Goal: Obtain resource: Obtain resource

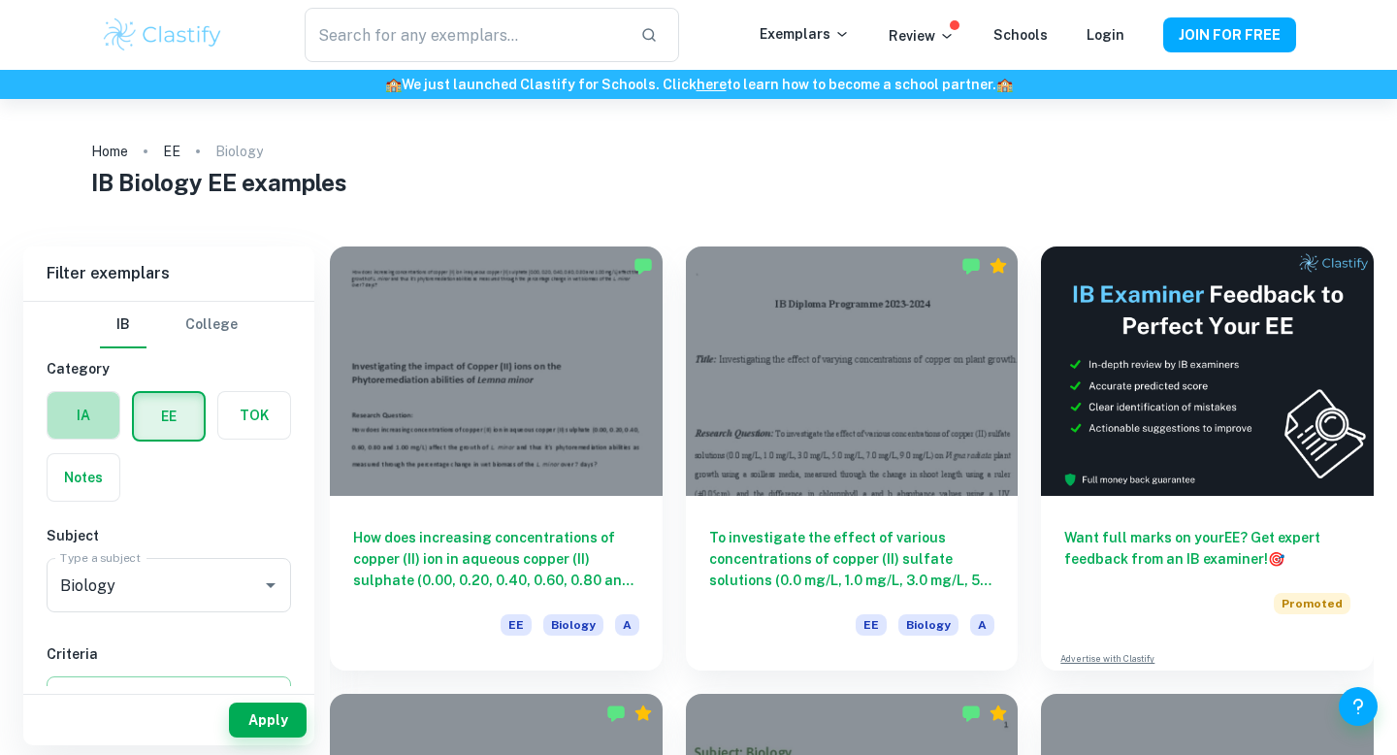
click at [91, 434] on label "button" at bounding box center [84, 415] width 72 height 47
click at [0, 0] on input "radio" at bounding box center [0, 0] width 0 height 0
click at [141, 584] on input "Biology" at bounding box center [141, 584] width 173 height 37
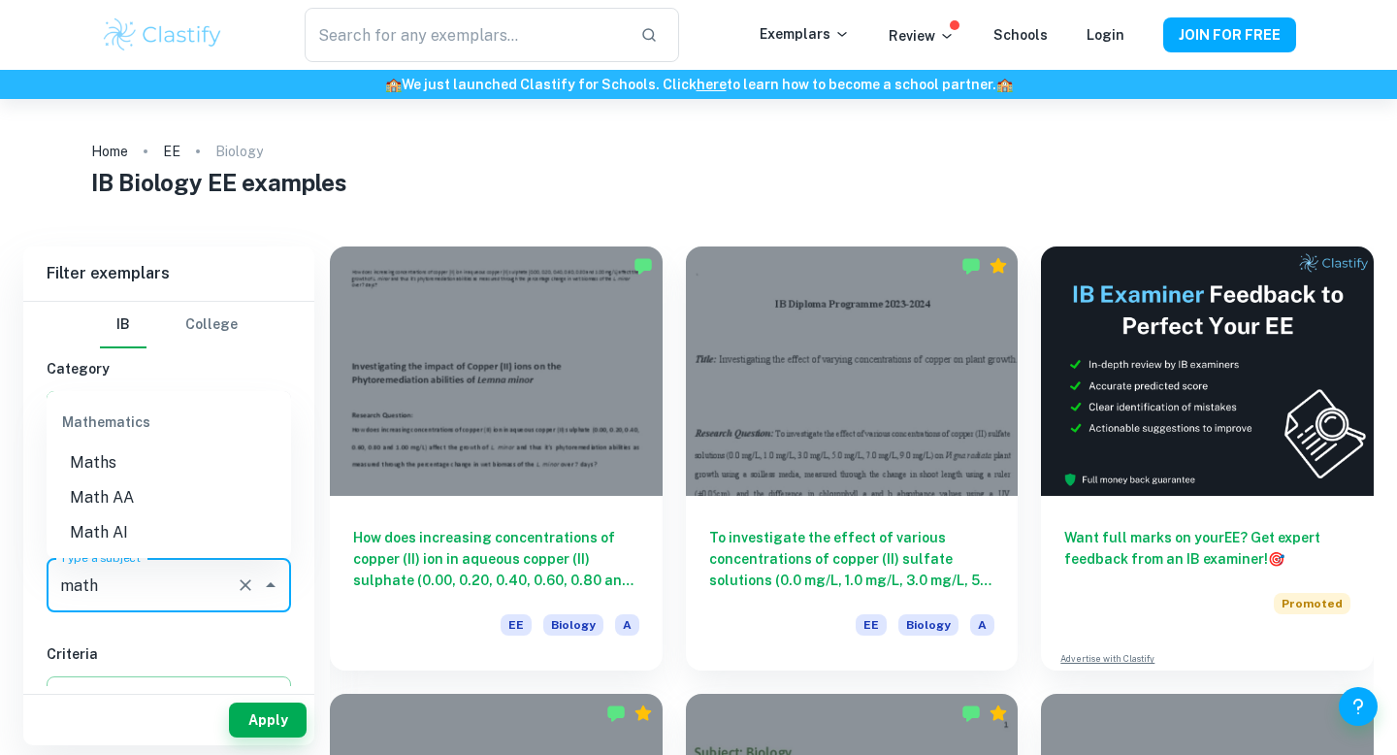
click at [145, 490] on li "Math AA" at bounding box center [169, 497] width 244 height 35
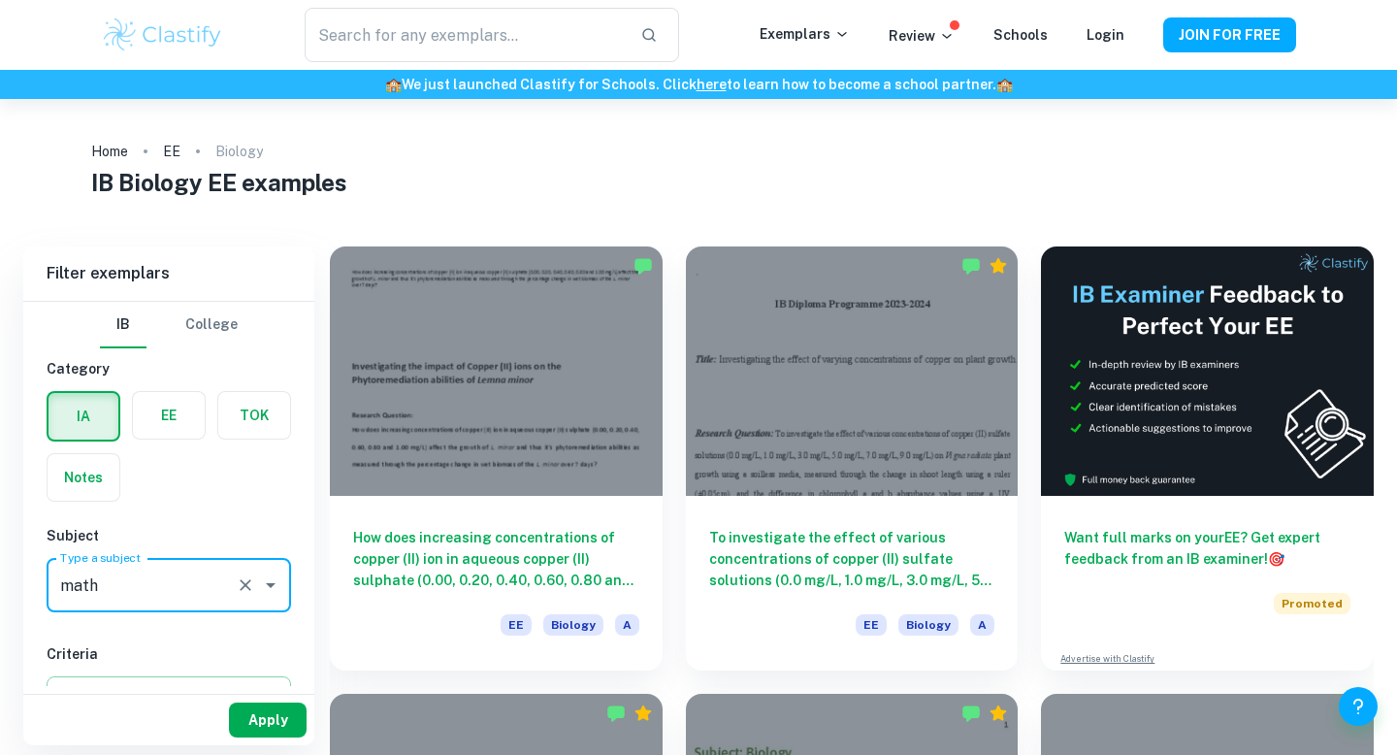
type input "Math AA"
click at [258, 722] on button "Apply" at bounding box center [268, 719] width 78 height 35
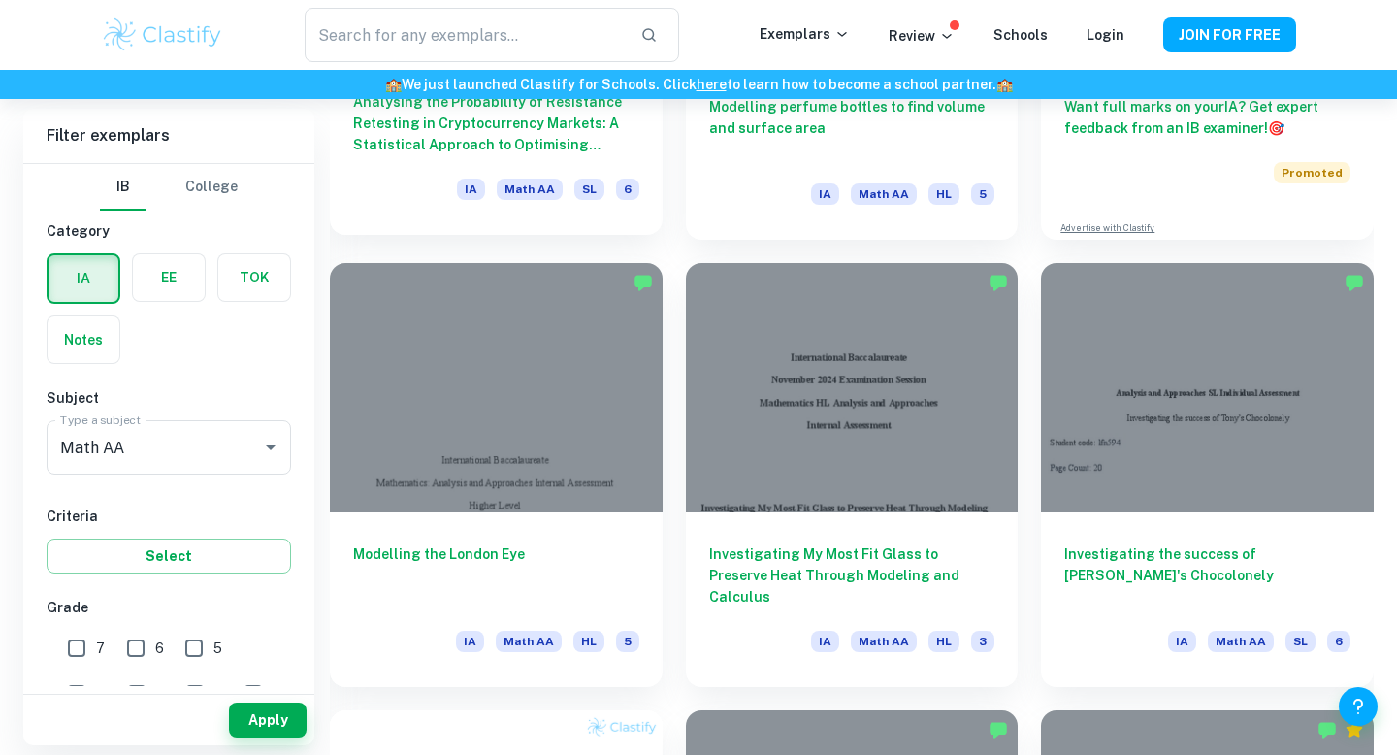
scroll to position [864, 0]
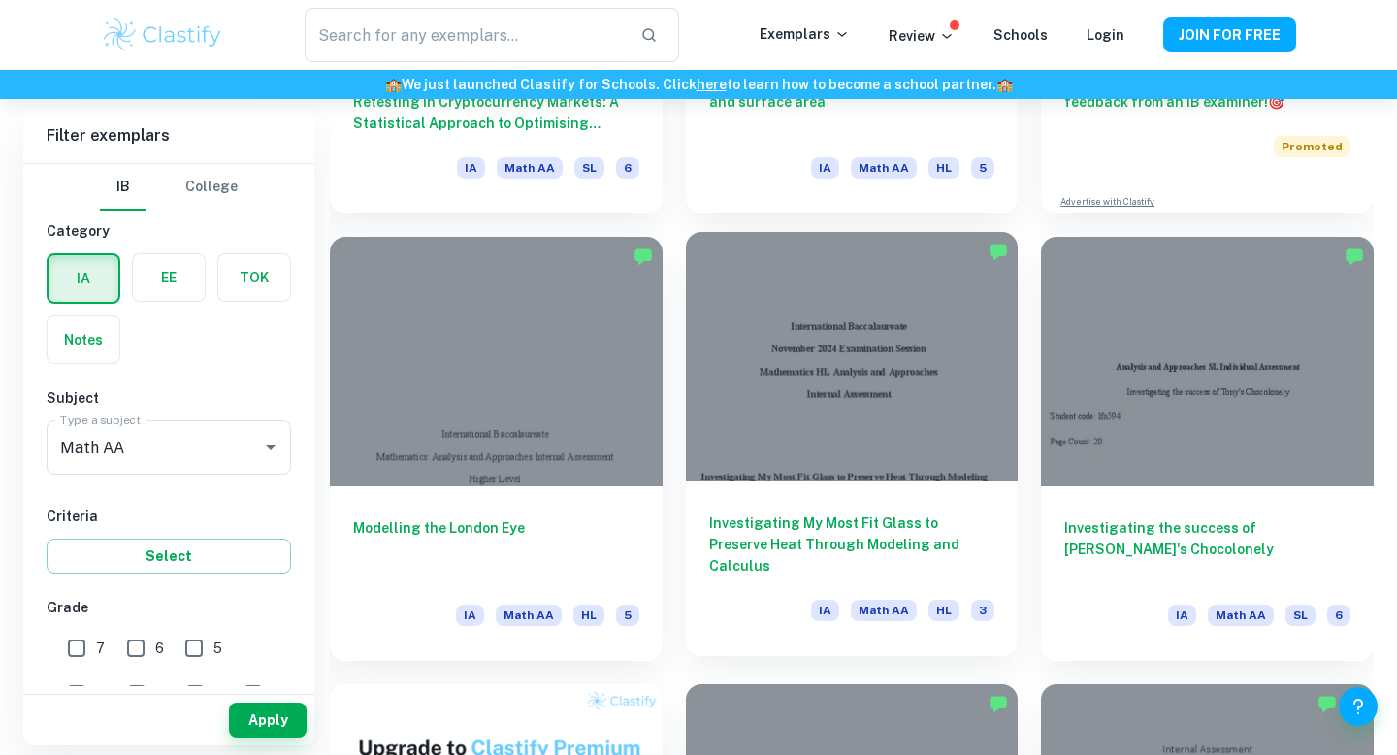
click at [825, 427] on div at bounding box center [852, 356] width 333 height 249
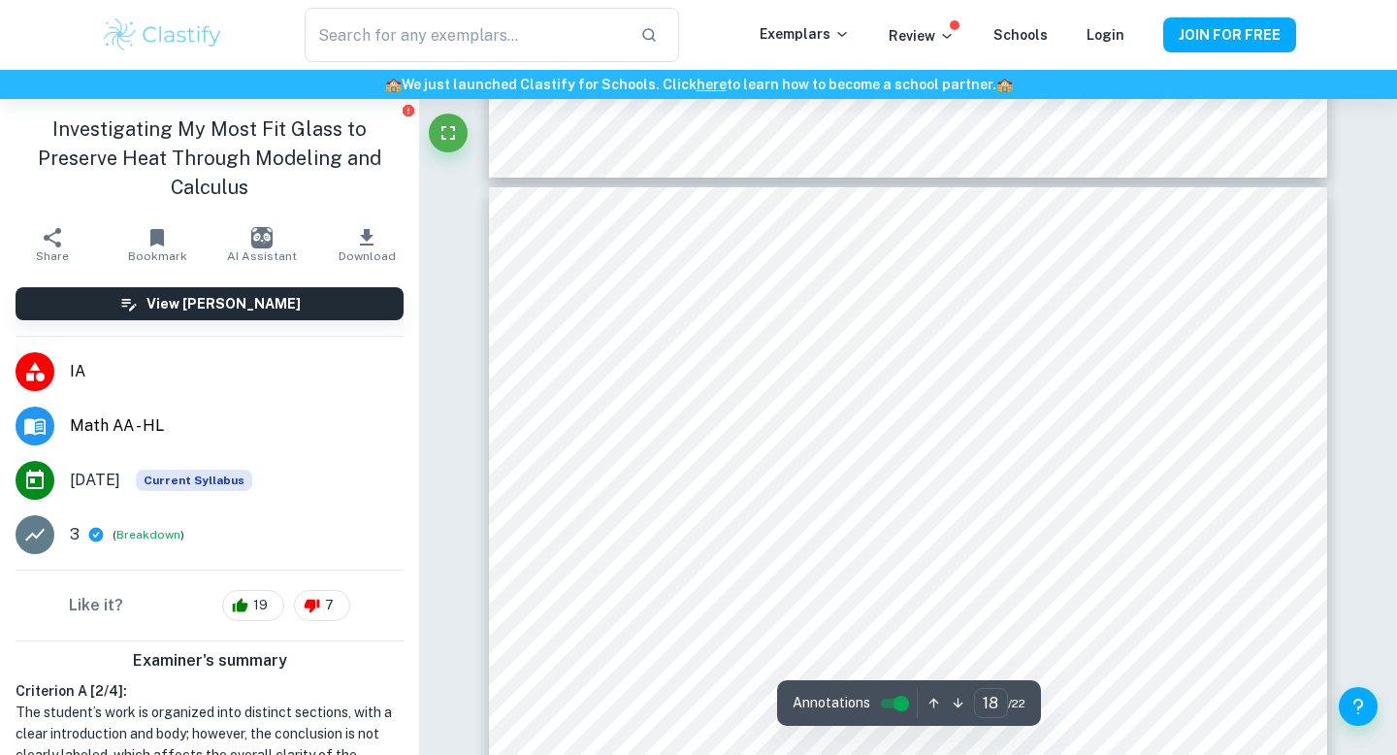
scroll to position [20756, 0]
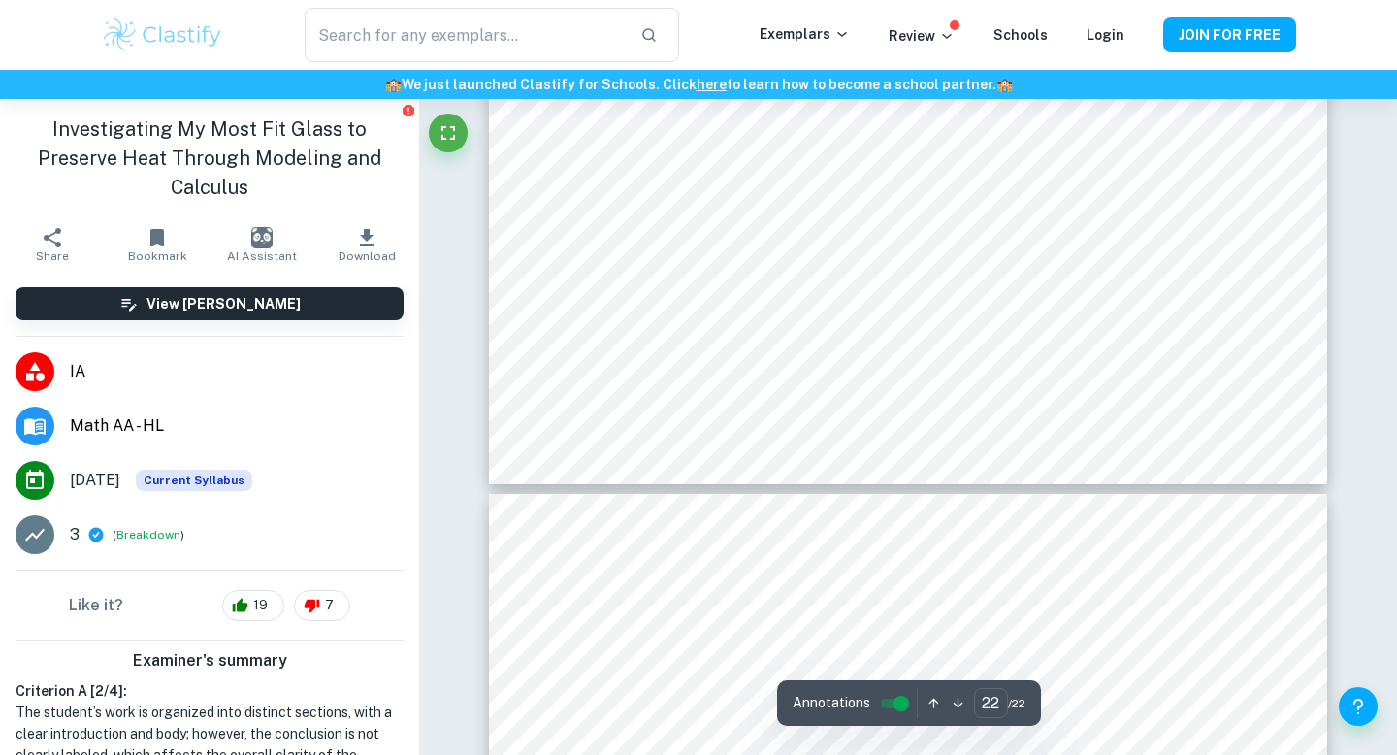
type input "21"
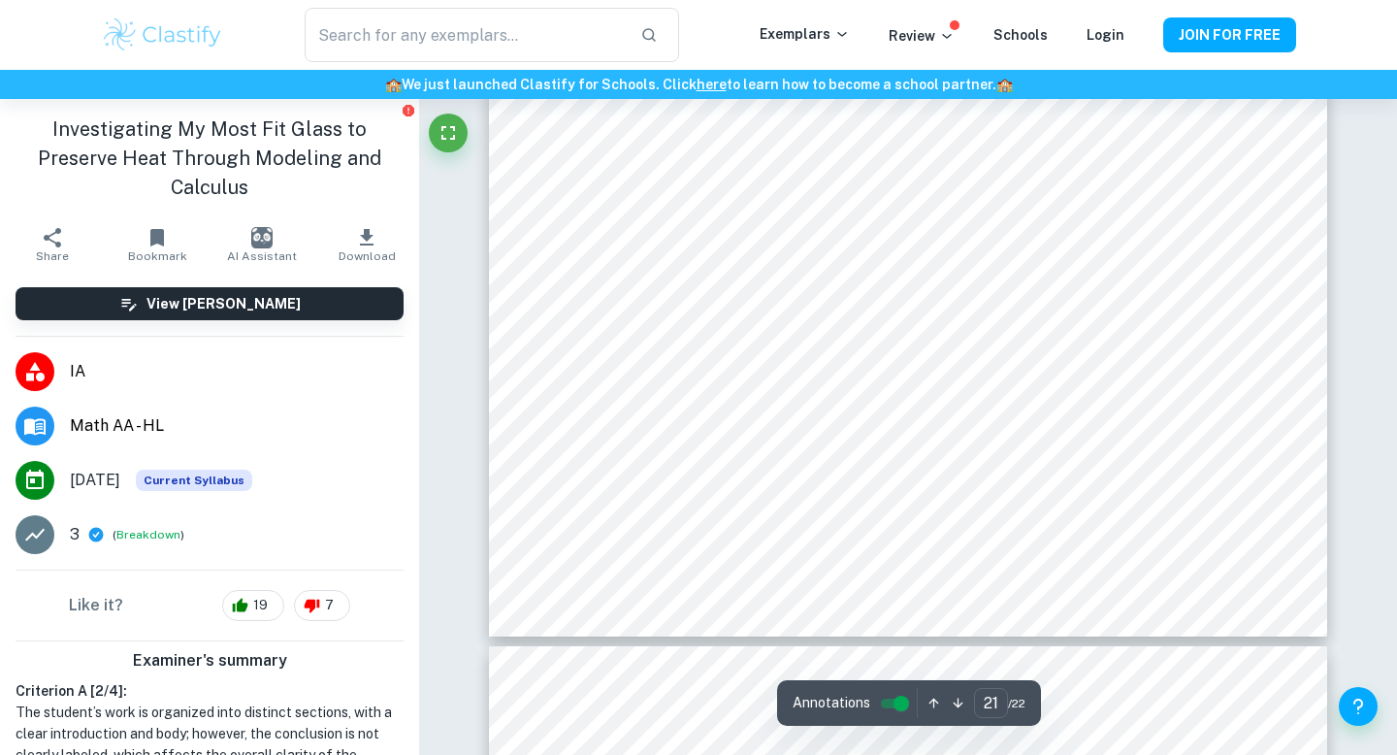
scroll to position [24963, 0]
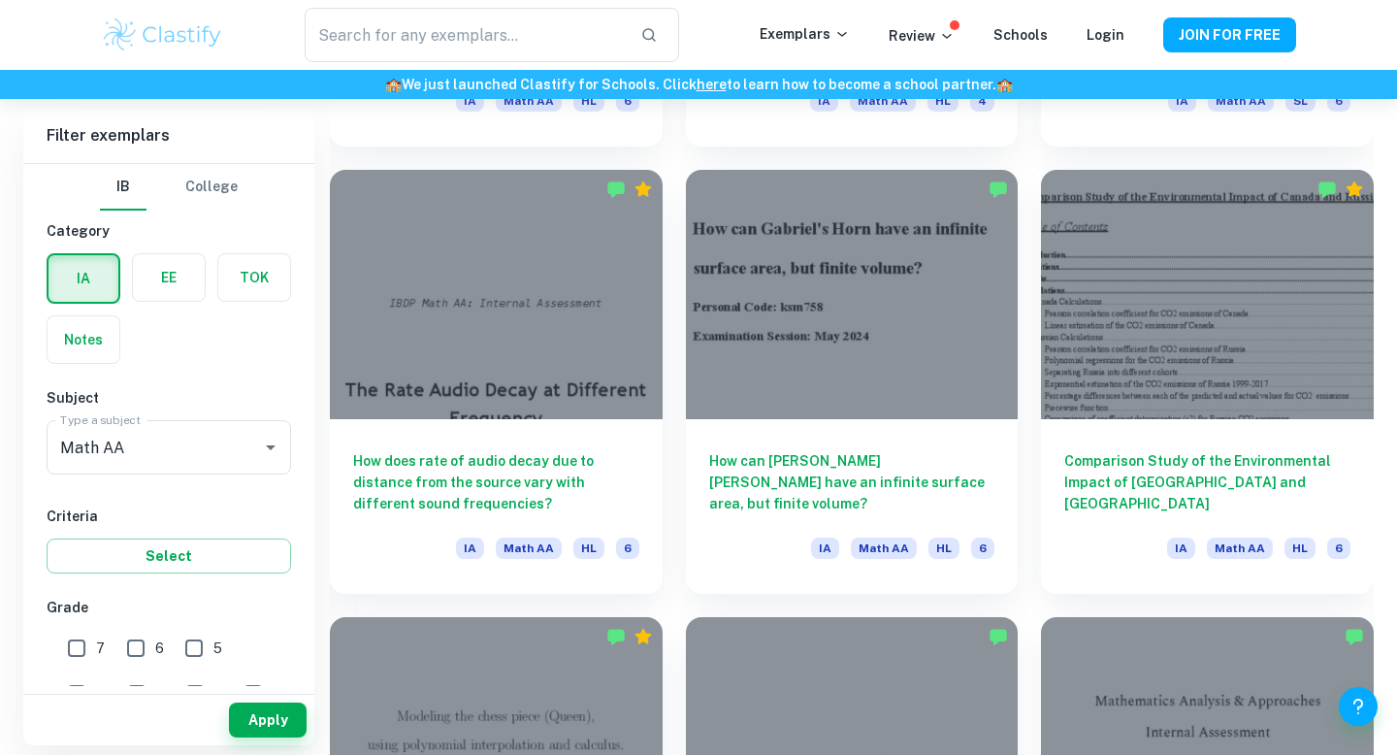
scroll to position [2279, 0]
